Goal: Task Accomplishment & Management: Use online tool/utility

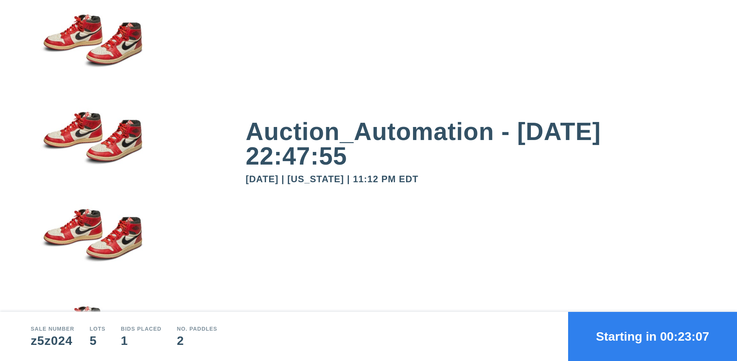
click at [653, 337] on button "Starting in 00:23:07" at bounding box center [652, 336] width 169 height 49
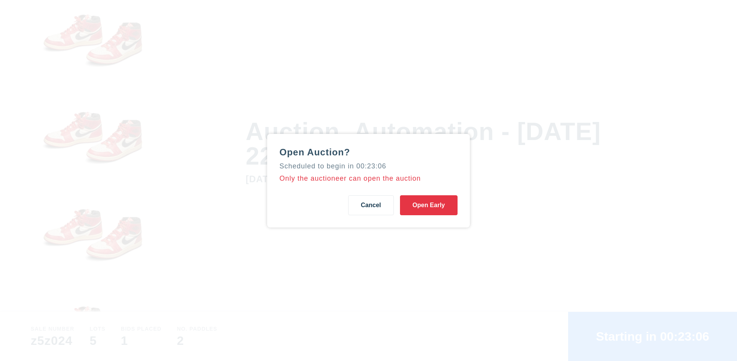
click at [429, 205] on button "Open Early" at bounding box center [429, 205] width 58 height 20
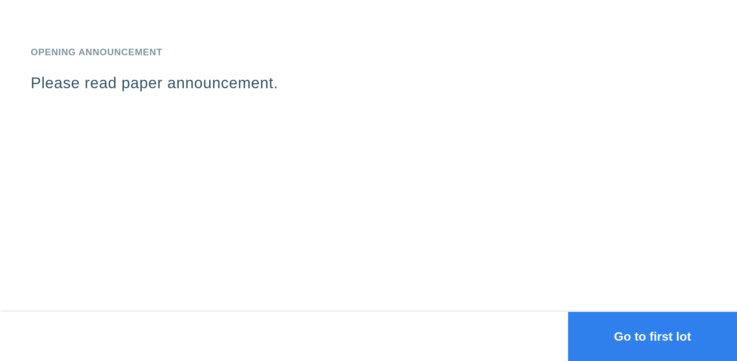
click at [653, 337] on button "Go to first lot" at bounding box center [652, 336] width 169 height 49
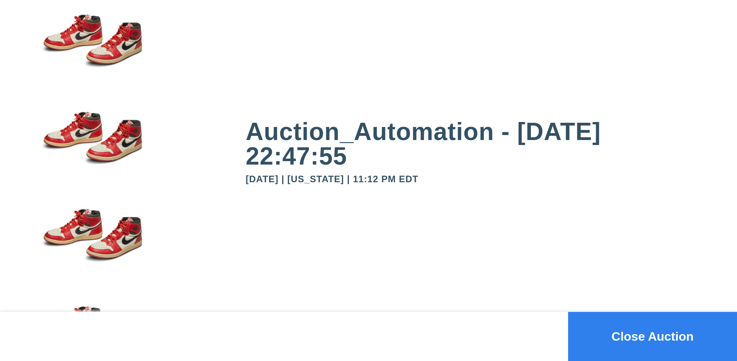
click at [653, 337] on button "Close Auction" at bounding box center [652, 336] width 169 height 49
